Goal: Task Accomplishment & Management: Manage account settings

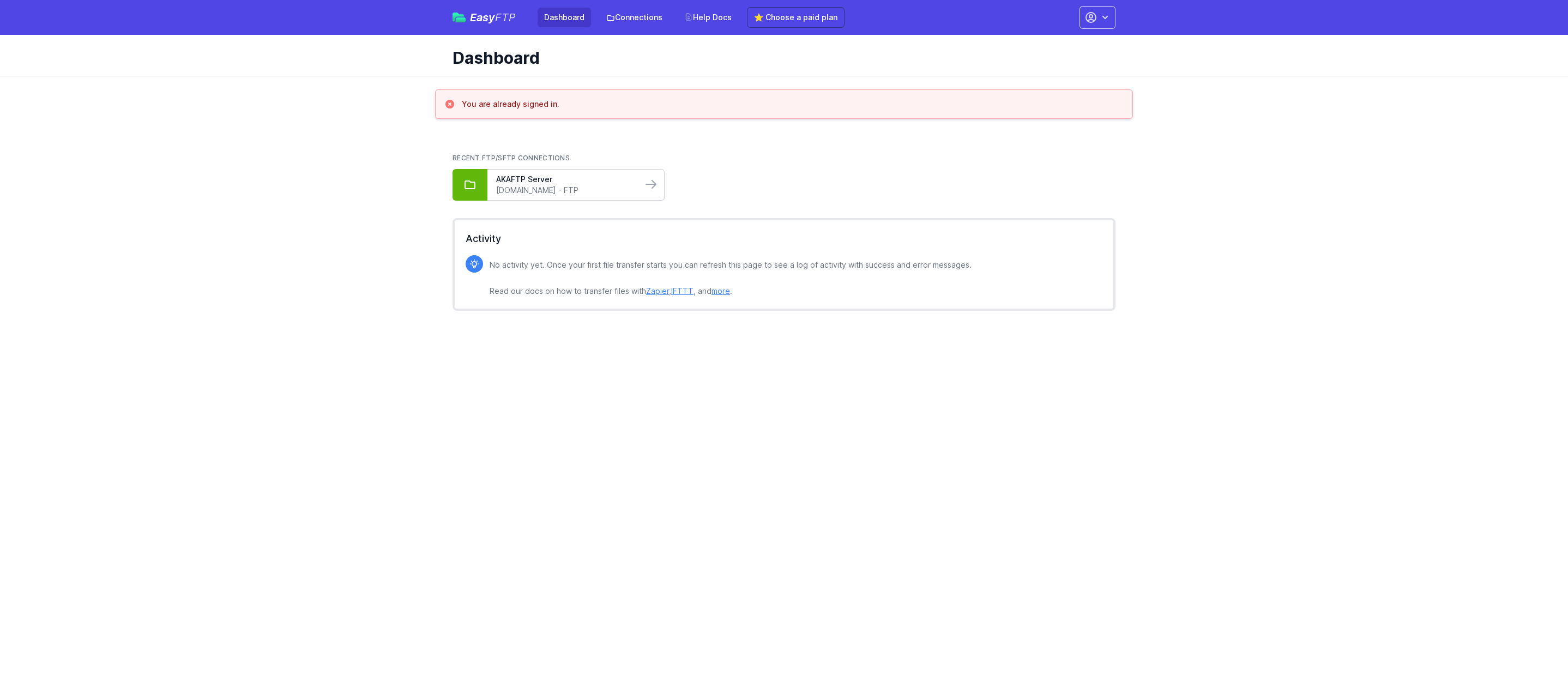
click at [601, 188] on link "akleyff.dyndns.org - FTP" at bounding box center [565, 191] width 138 height 11
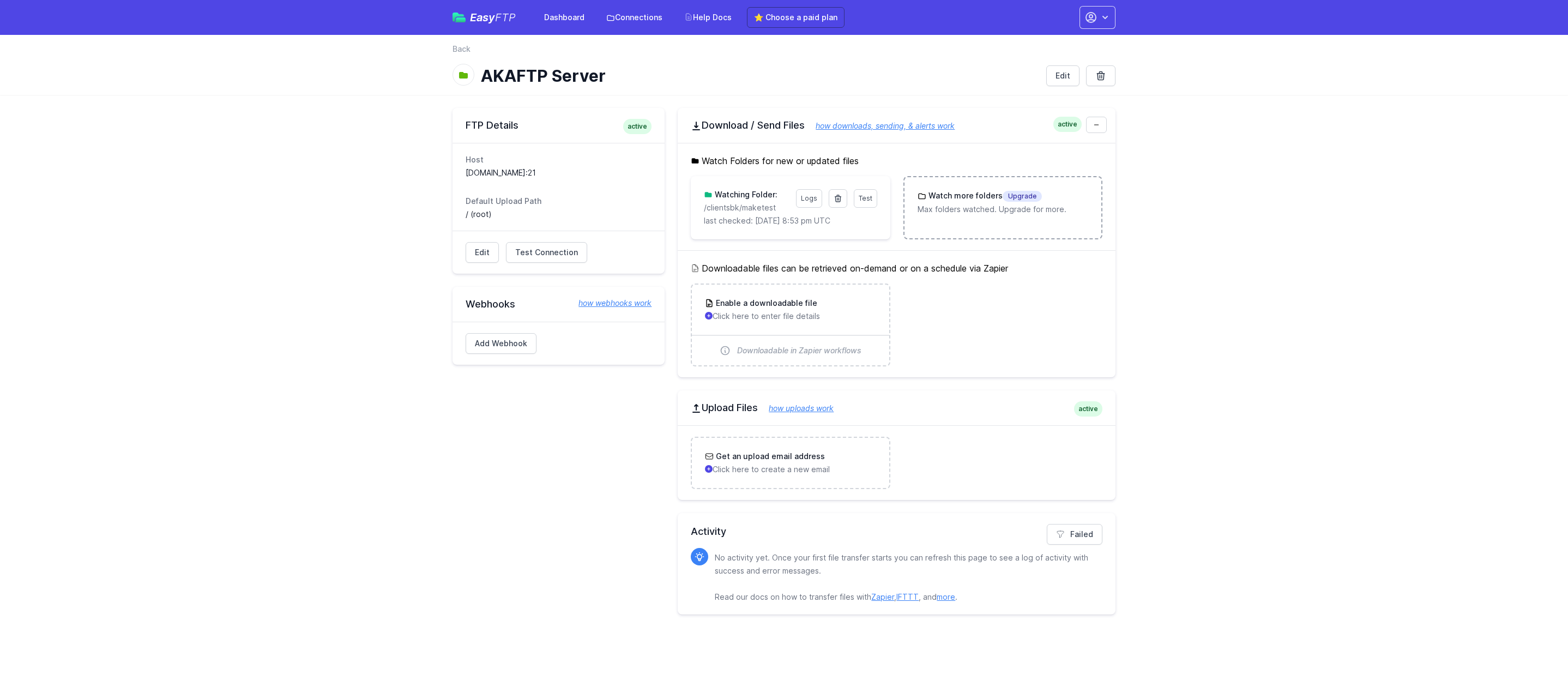
click at [1015, 211] on p "Max folders watched. Upgrade for more." at bounding box center [1003, 209] width 170 height 11
